Goal: Transaction & Acquisition: Purchase product/service

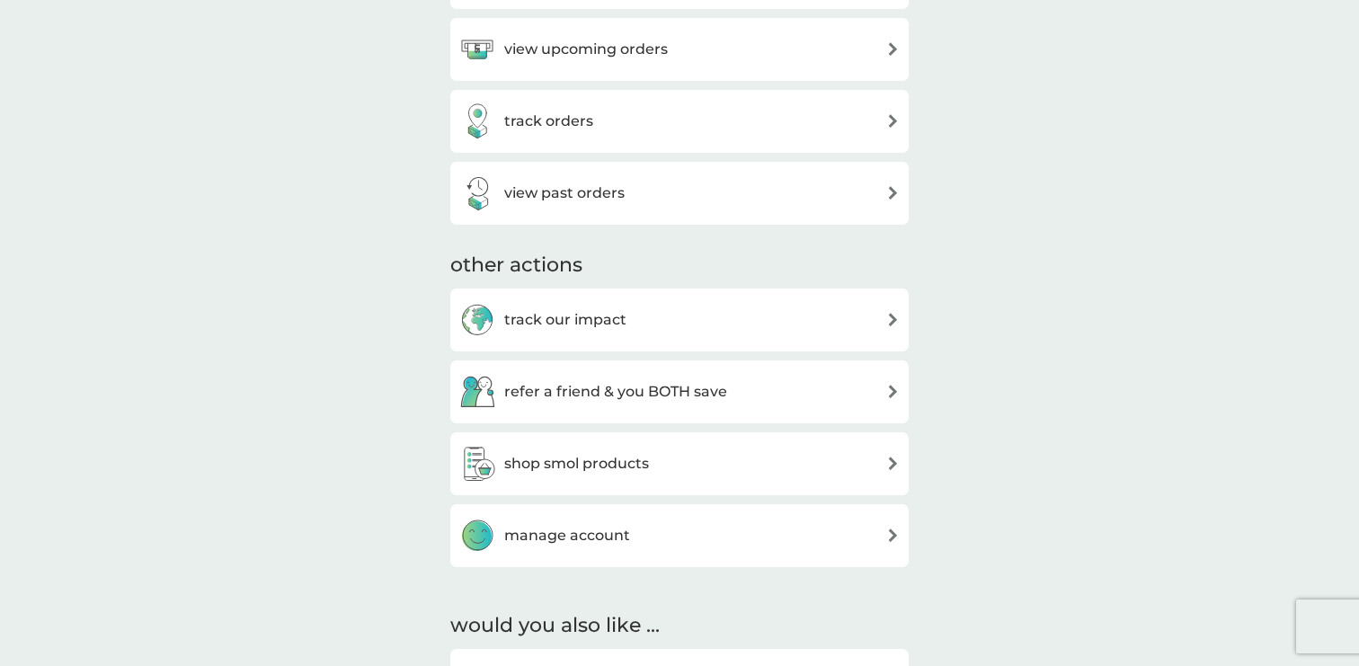
scroll to position [769, 0]
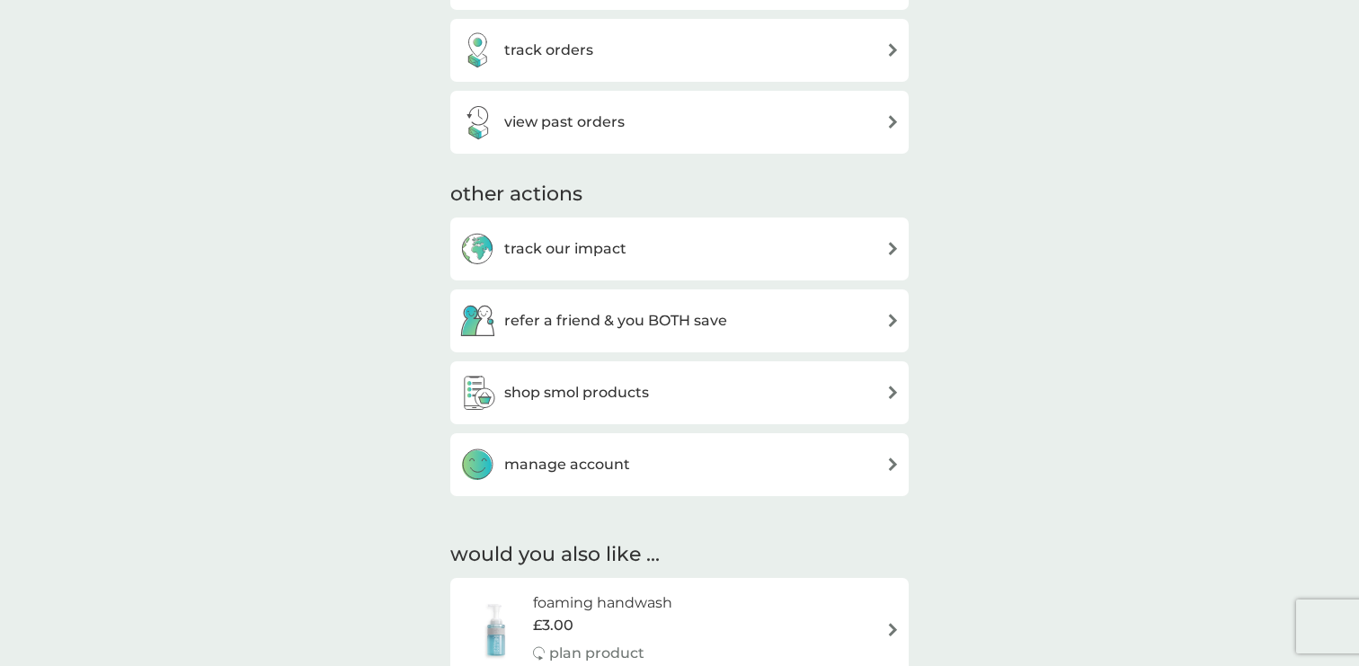
click at [623, 381] on h3 "shop smol products" at bounding box center [576, 392] width 145 height 23
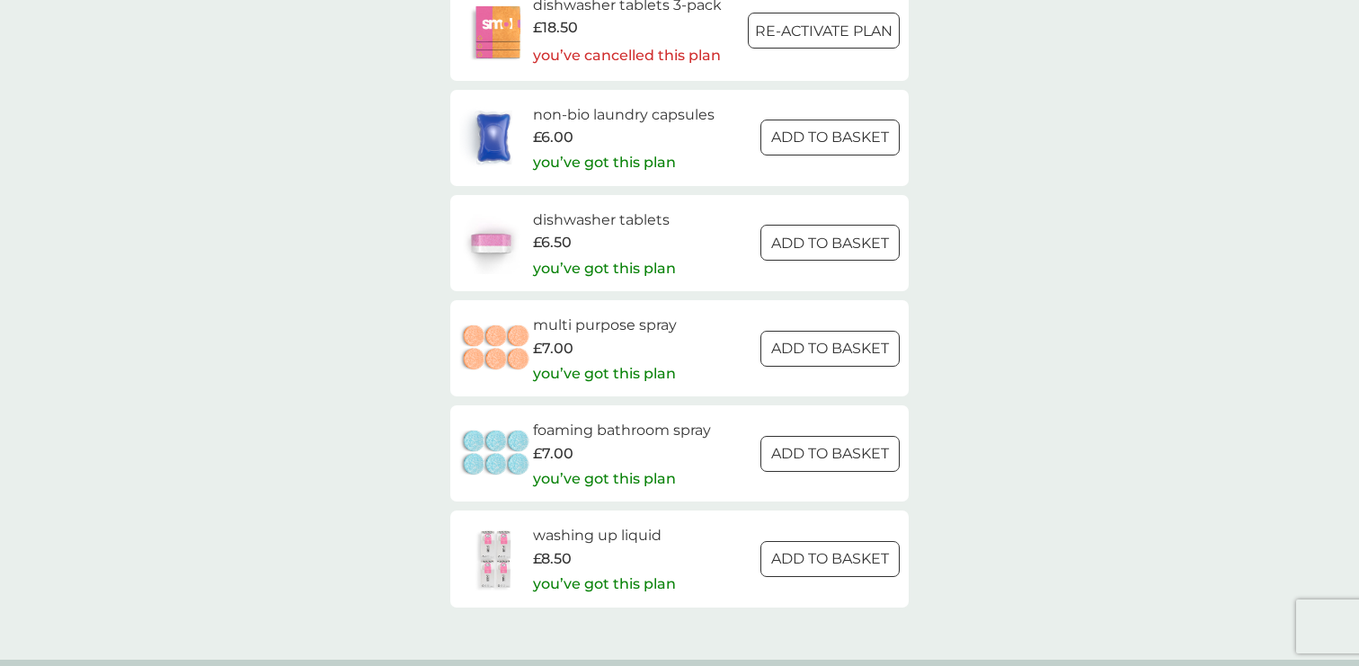
scroll to position [2978, 0]
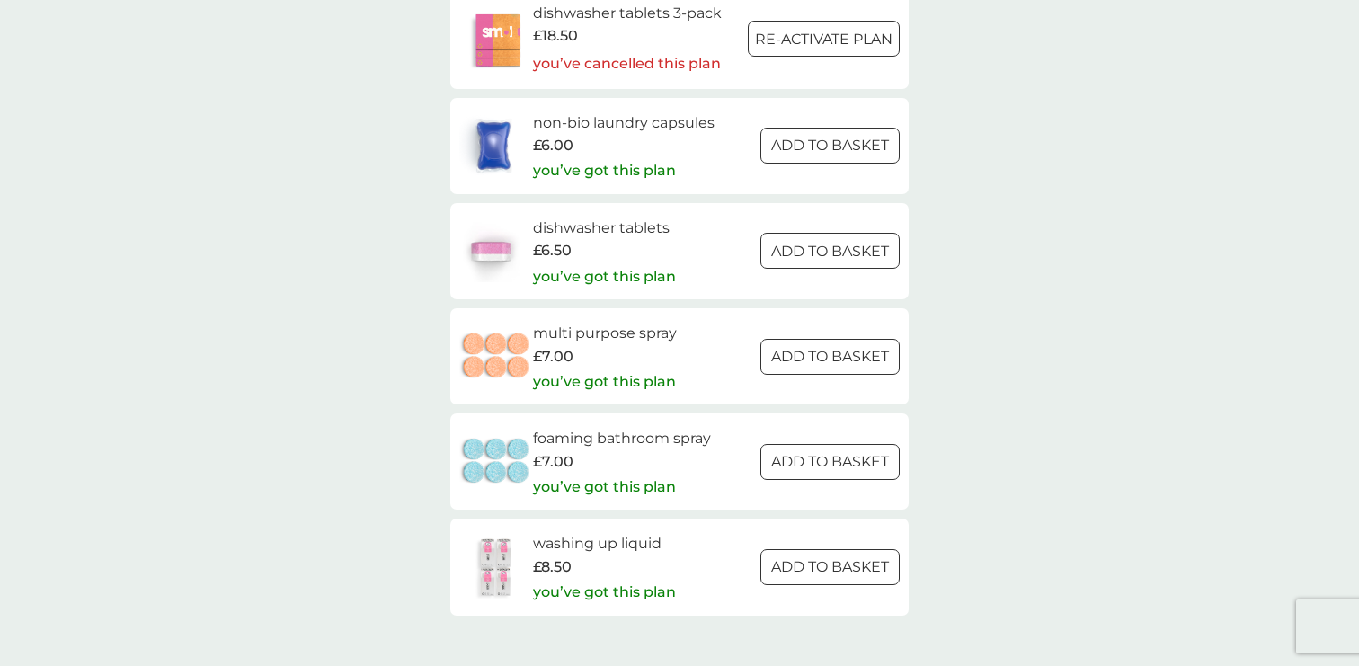
click at [776, 131] on button "ADD TO BASKET" at bounding box center [829, 146] width 139 height 36
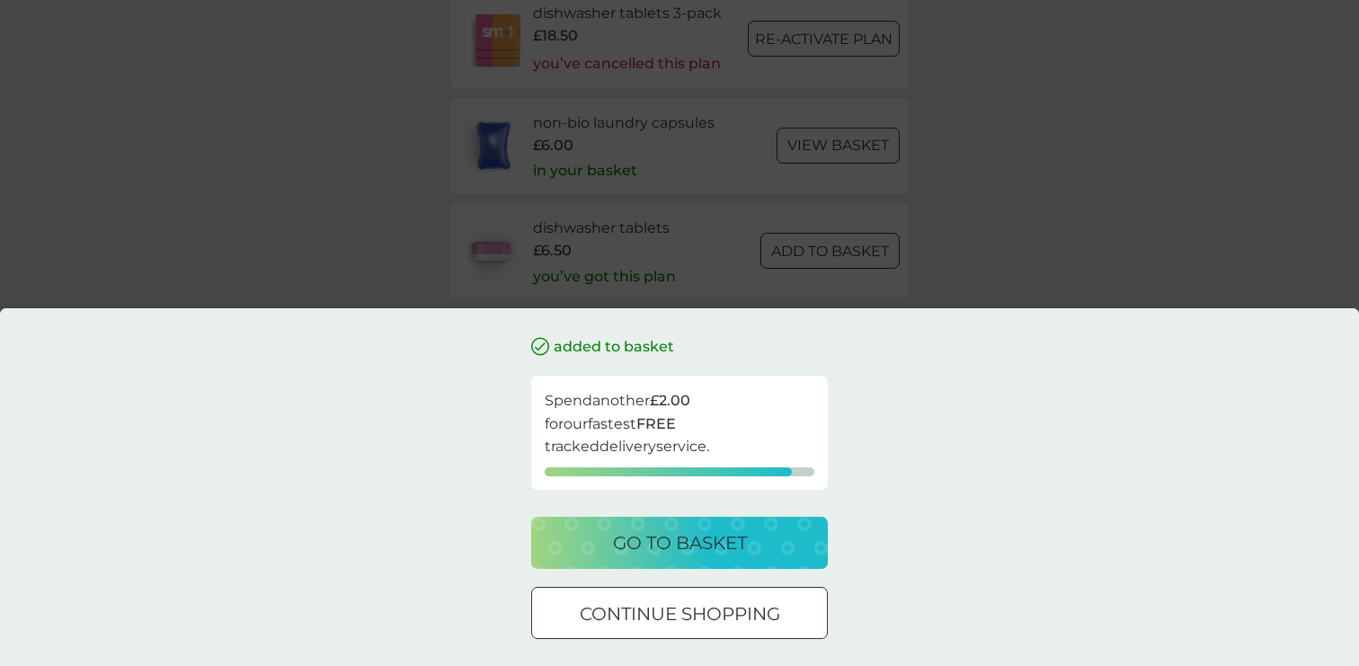
click at [969, 182] on div "added to basket Spend another £2.00 for our fastest FREE tracked delivery servi…" at bounding box center [679, 333] width 1359 height 666
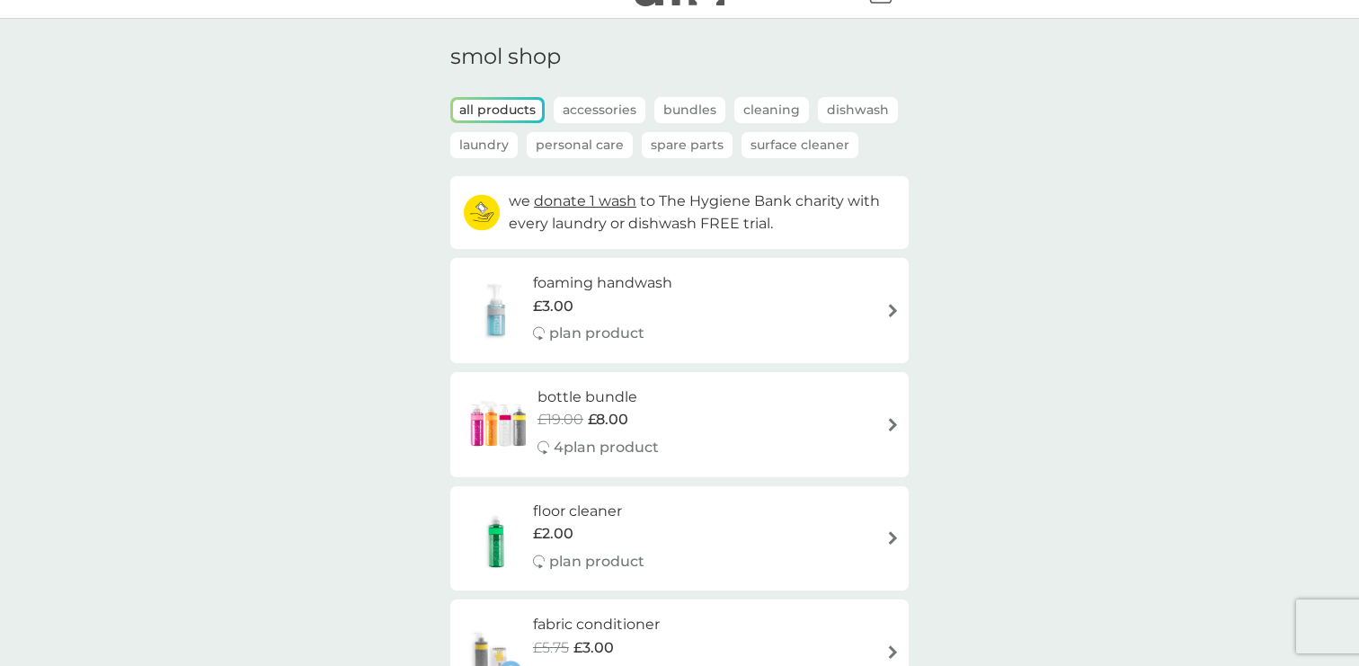
scroll to position [0, 0]
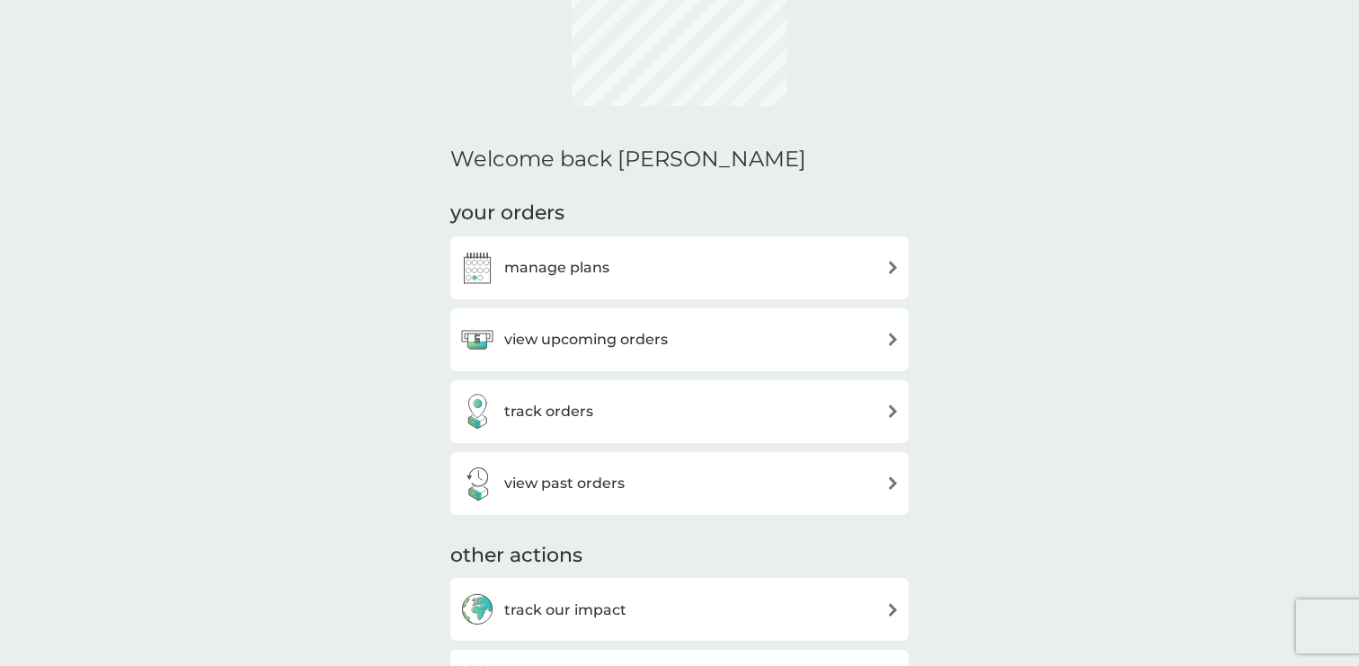
scroll to position [408, 0]
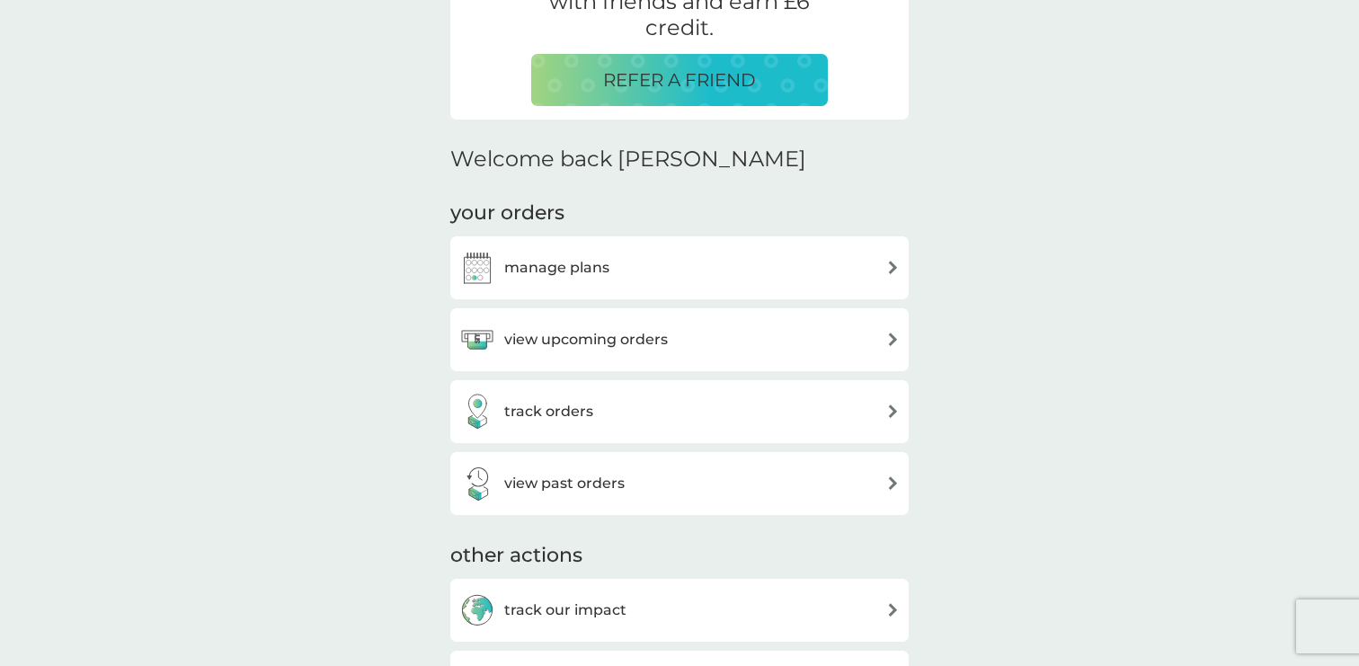
click at [631, 281] on div "manage plans" at bounding box center [679, 268] width 440 height 36
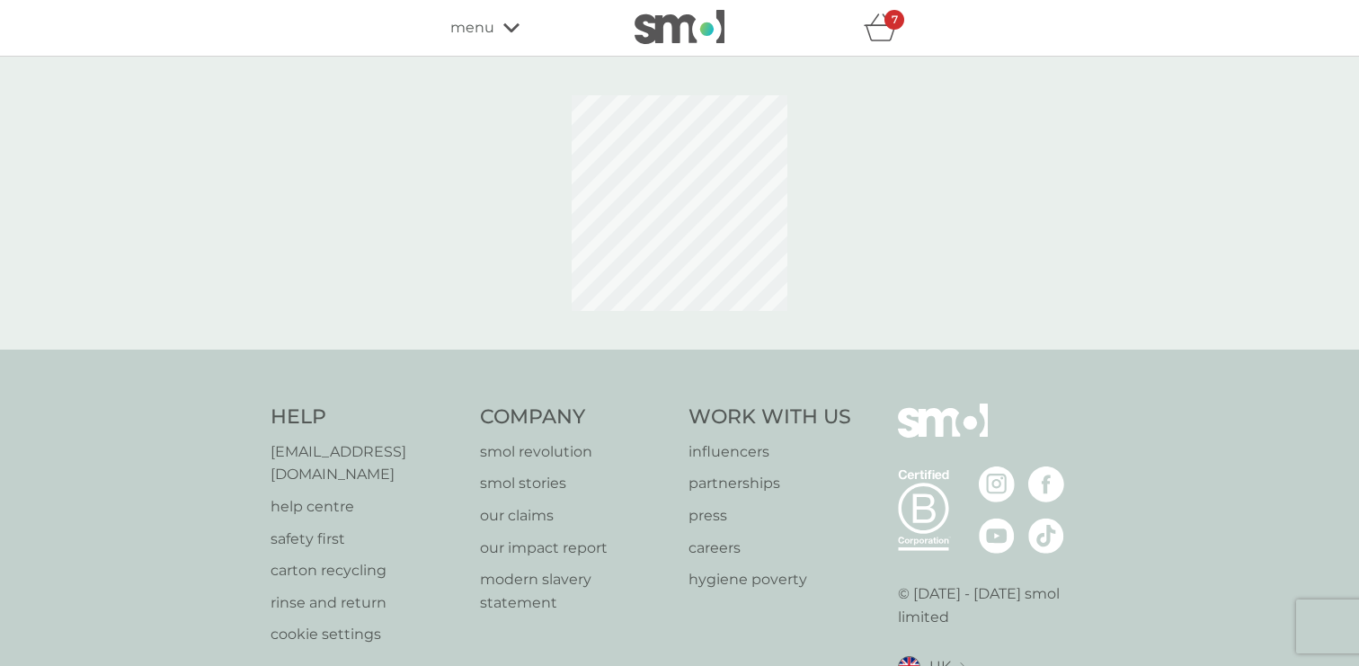
click at [489, 32] on span "menu" at bounding box center [472, 27] width 44 height 23
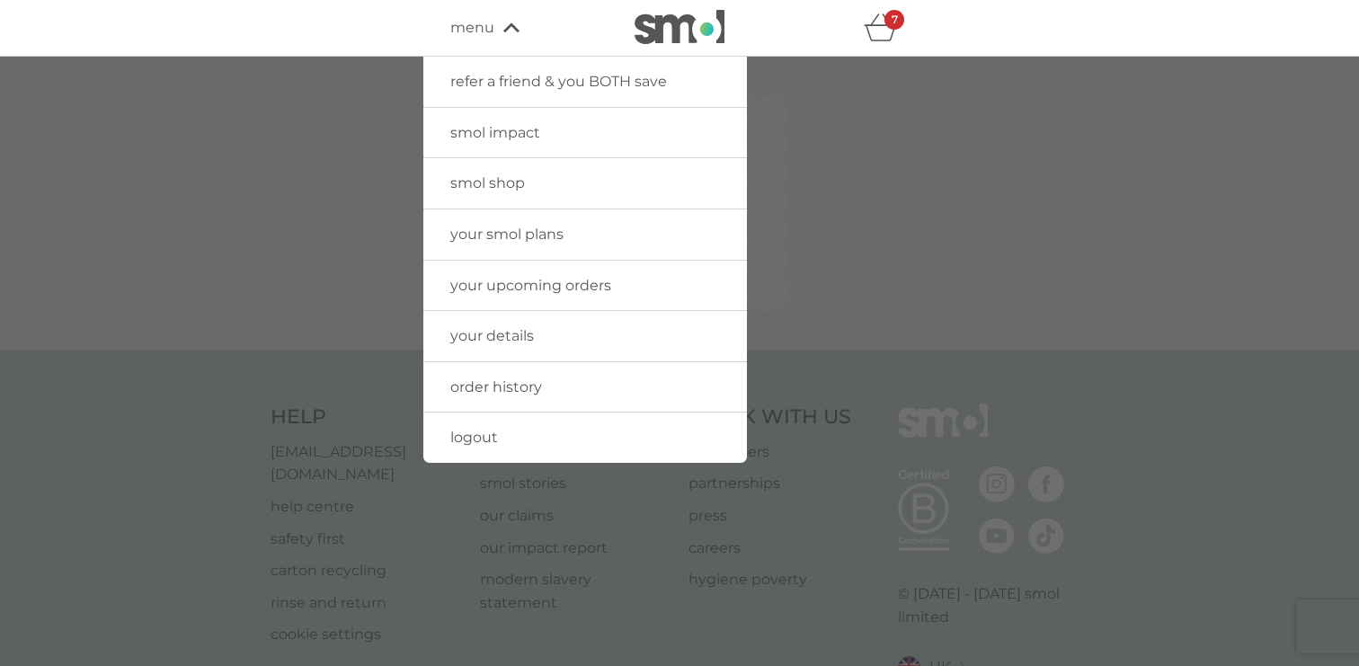
click at [507, 178] on span "smol shop" at bounding box center [487, 182] width 75 height 17
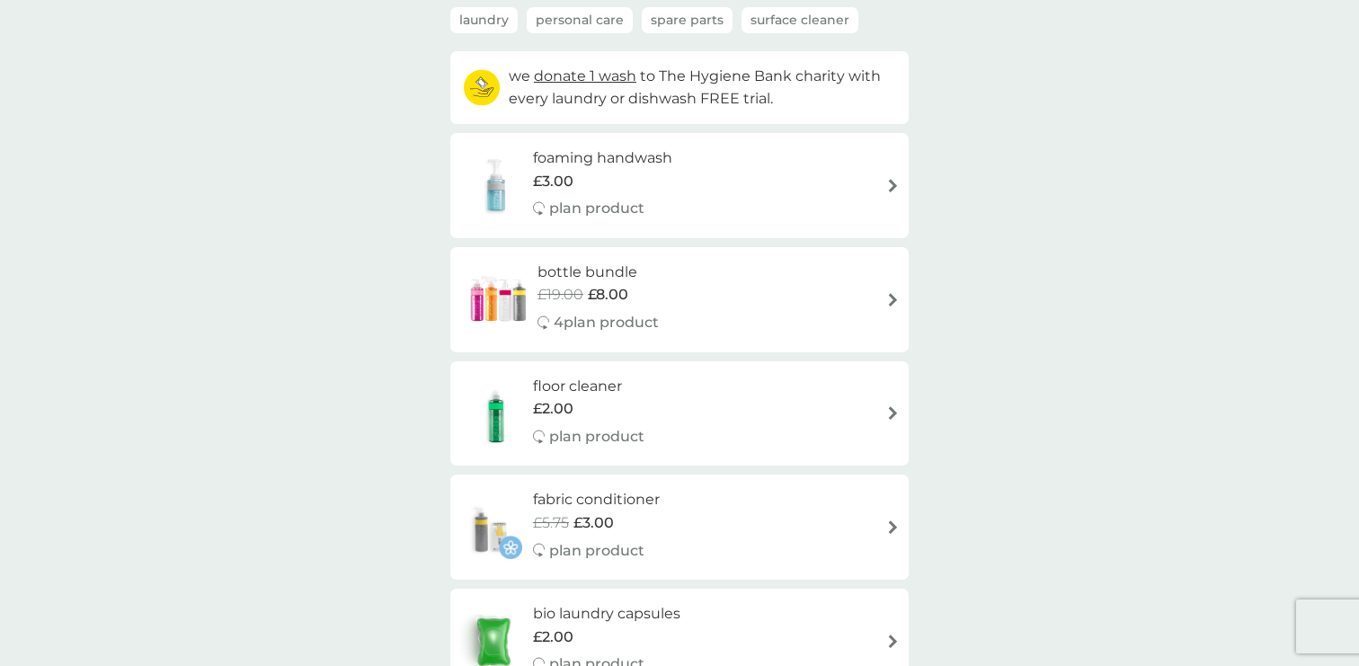
scroll to position [214, 0]
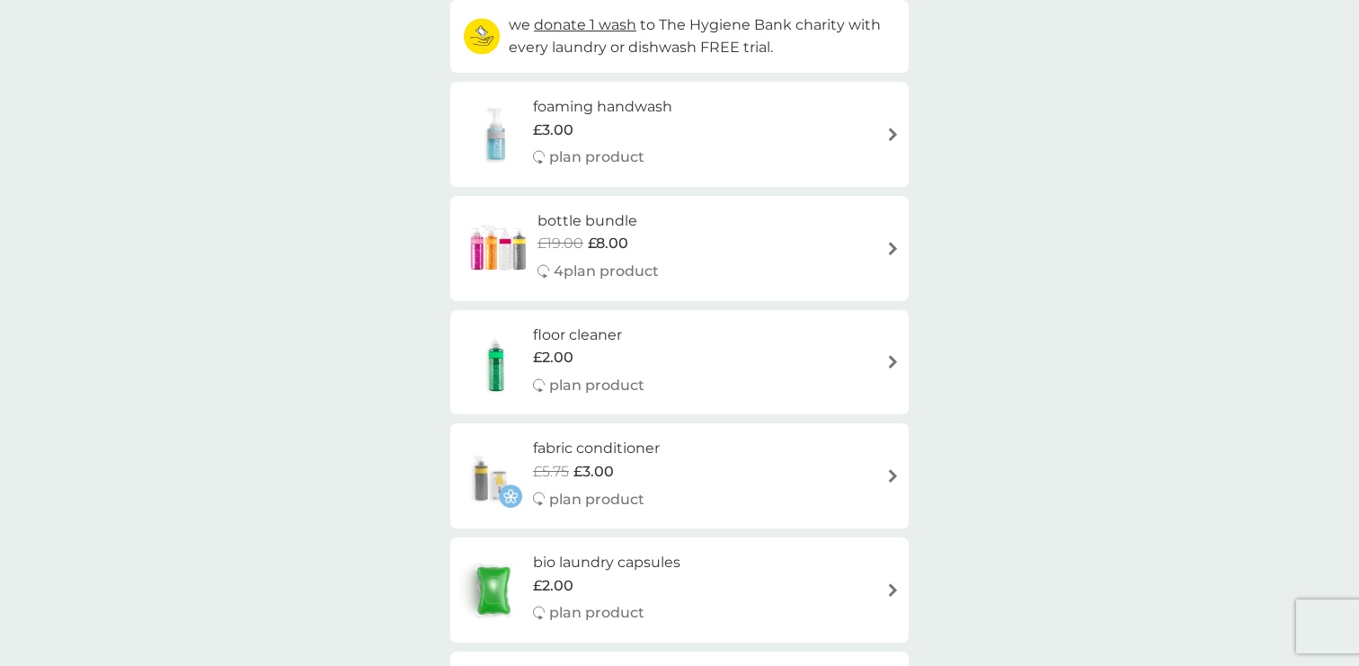
click at [692, 120] on div "foaming handwash £3.00 plan product" at bounding box center [679, 134] width 440 height 78
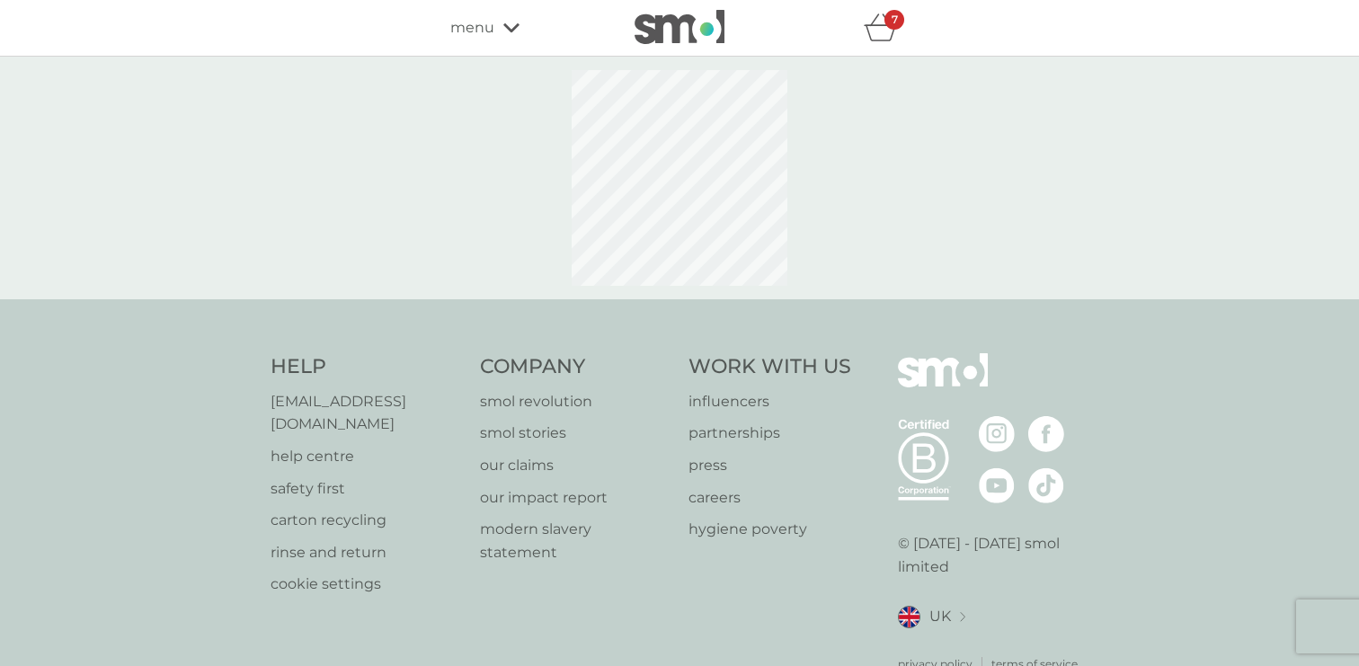
select select "119"
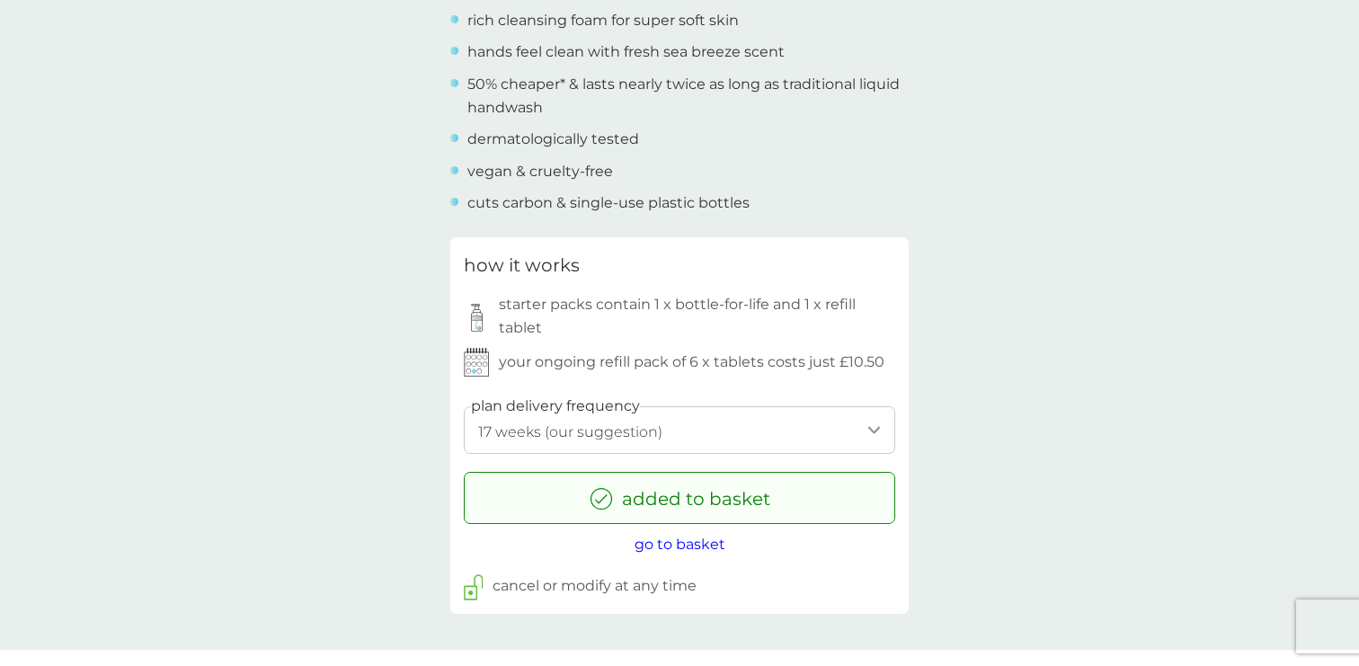
scroll to position [870, 0]
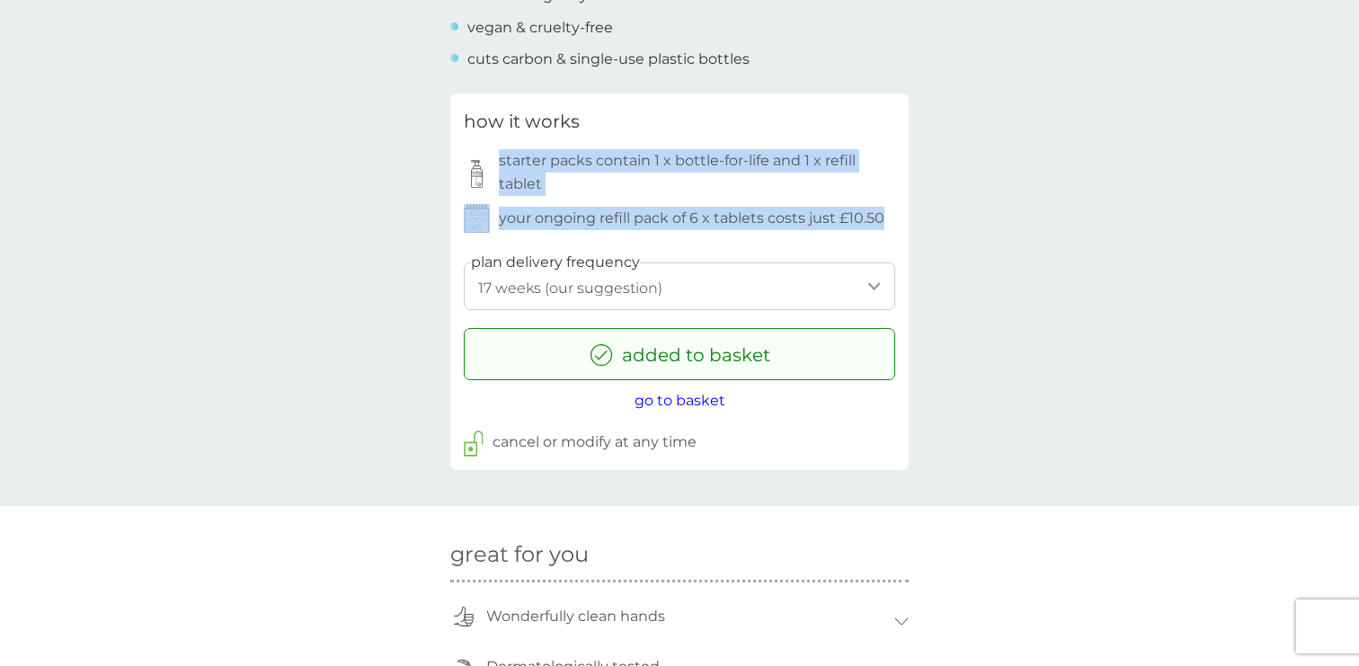
drag, startPoint x: 499, startPoint y: 154, endPoint x: 893, endPoint y: 215, distance: 399.2
click at [893, 215] on div "how it works starter packs contain 1 x bottle-for-life and 1 x refill tablet yo…" at bounding box center [679, 170] width 431 height 126
drag, startPoint x: 893, startPoint y: 215, endPoint x: 460, endPoint y: 159, distance: 436.7
click at [460, 159] on div "how it works starter packs contain 1 x bottle-for-life and 1 x refill tablet yo…" at bounding box center [679, 281] width 458 height 377
drag, startPoint x: 460, startPoint y: 159, endPoint x: 891, endPoint y: 220, distance: 434.8
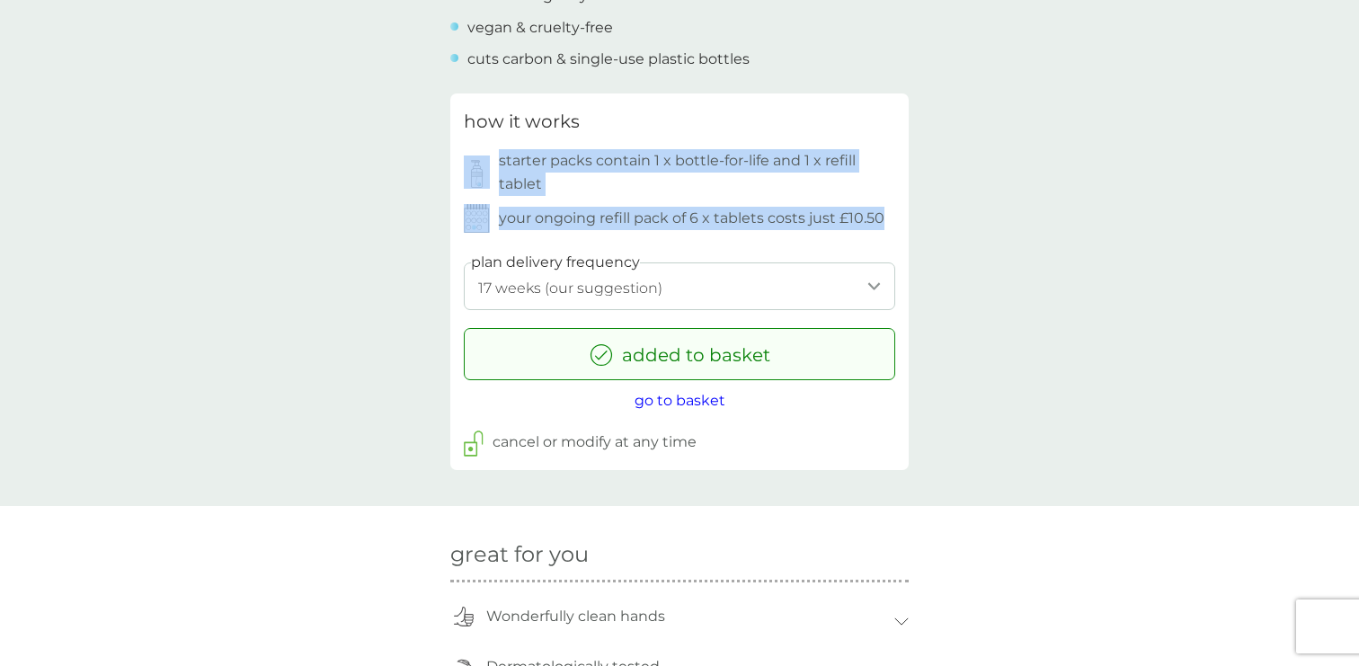
click at [891, 220] on div "how it works starter packs contain 1 x bottle-for-life and 1 x refill tablet yo…" at bounding box center [679, 281] width 458 height 377
drag, startPoint x: 891, startPoint y: 220, endPoint x: 447, endPoint y: 155, distance: 448.8
click at [447, 155] on div "back Excellent products and service Excellent products and service. - Sue Excel…" at bounding box center [679, 437] width 1359 height 2450
drag, startPoint x: 447, startPoint y: 155, endPoint x: 891, endPoint y: 216, distance: 448.1
click at [891, 216] on div "back Excellent products and service Excellent products and service. - Sue Excel…" at bounding box center [679, 437] width 1359 height 2450
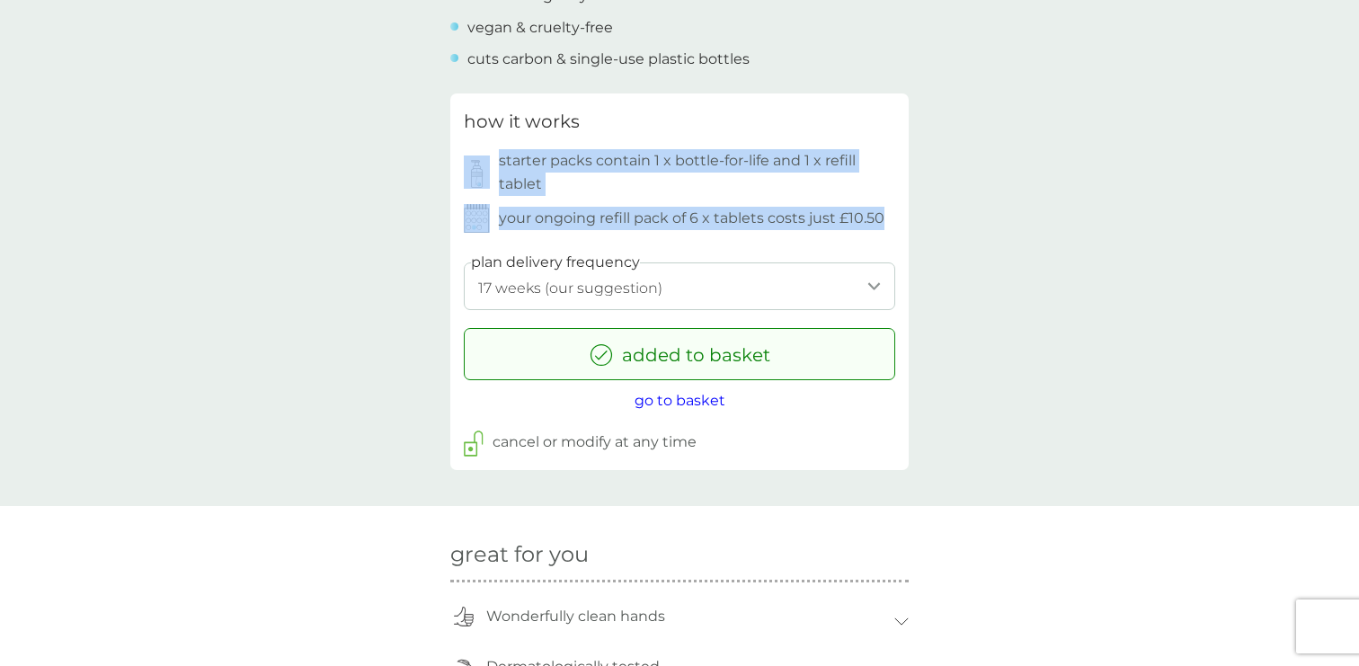
drag, startPoint x: 891, startPoint y: 216, endPoint x: 442, endPoint y: 168, distance: 450.9
click at [442, 168] on div "back Excellent products and service Excellent products and service. - Sue Excel…" at bounding box center [679, 437] width 1359 height 2450
drag, startPoint x: 442, startPoint y: 168, endPoint x: 883, endPoint y: 225, distance: 444.9
click at [883, 225] on div "back Excellent products and service Excellent products and service. - Sue Excel…" at bounding box center [679, 437] width 1359 height 2450
click at [883, 225] on div "how it works starter packs contain 1 x bottle-for-life and 1 x refill tablet yo…" at bounding box center [679, 170] width 431 height 126
